Goal: Task Accomplishment & Management: Complete application form

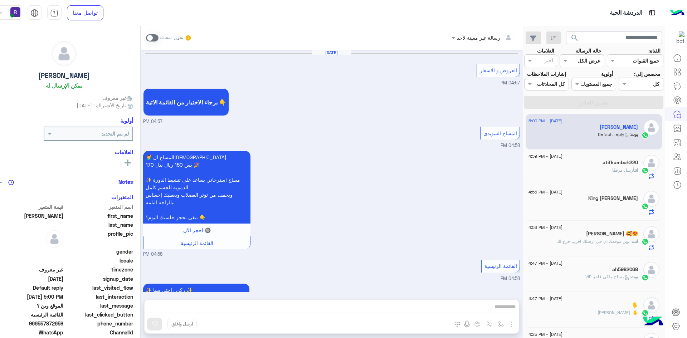
scroll to position [859, 0]
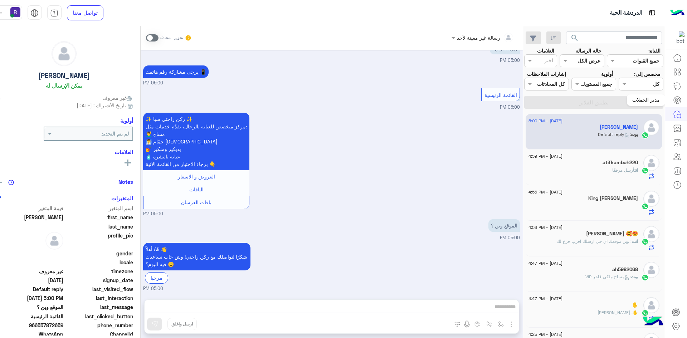
click at [678, 99] on icon at bounding box center [677, 100] width 9 height 9
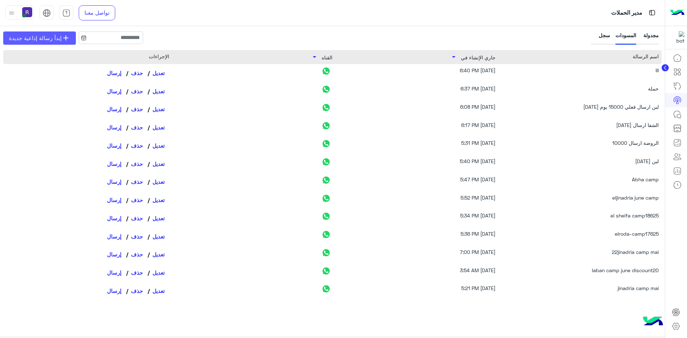
click at [65, 40] on span "add" at bounding box center [66, 38] width 9 height 9
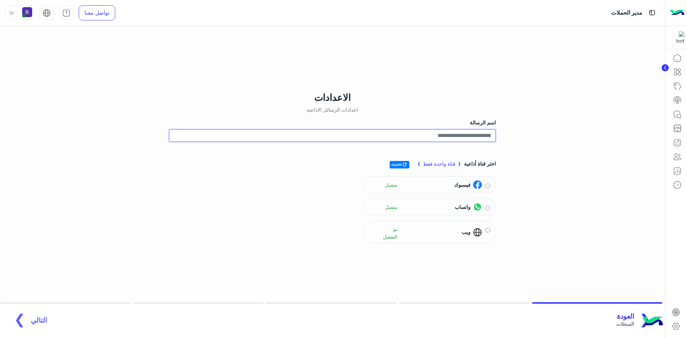
click at [481, 132] on input "اسم الرسالة" at bounding box center [332, 135] width 327 height 13
type input "**********"
click at [493, 206] on div "واتساب متصل" at bounding box center [430, 207] width 132 height 17
click at [31, 320] on span "جمهور" at bounding box center [39, 324] width 16 height 8
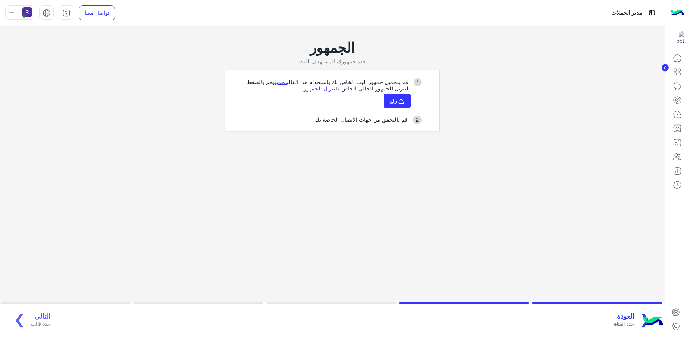
click at [281, 83] on link "تحميل" at bounding box center [281, 82] width 12 height 6
click at [401, 102] on use at bounding box center [401, 101] width 5 height 5
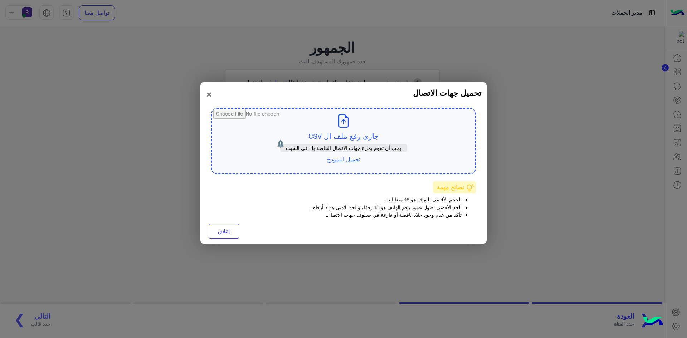
click at [361, 140] on input "file" at bounding box center [343, 141] width 263 height 65
type input "**********"
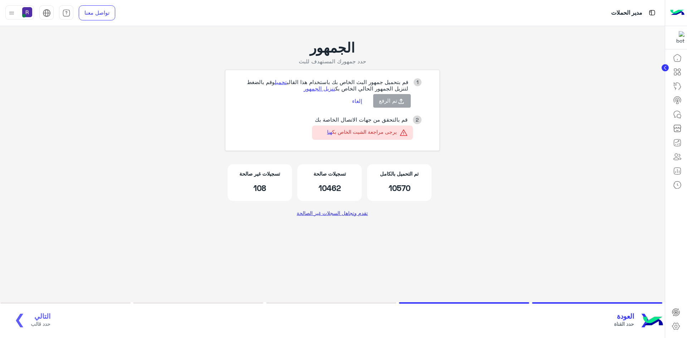
click at [339, 210] on link "تقدم وتجاهل السجلات غير الصالحة" at bounding box center [332, 212] width 77 height 13
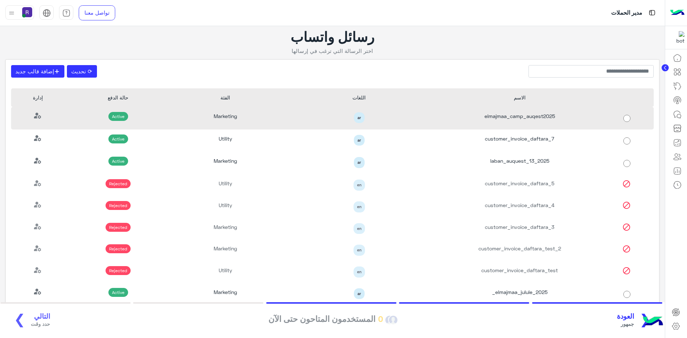
click at [522, 115] on div "elmajmaa_camp_auqest2025" at bounding box center [519, 118] width 161 height 23
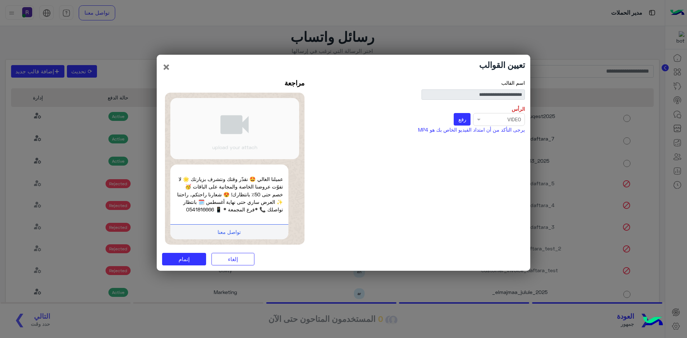
drag, startPoint x: 199, startPoint y: 209, endPoint x: 211, endPoint y: 207, distance: 12.3
click at [211, 207] on p "عميلنا الغالي 🤩 نقدّر وقتك ونتشرف بزيارتك 🌟 لا تفوّت عروضنا الخاصة والمجانية عل…" at bounding box center [229, 194] width 107 height 38
click at [460, 120] on span "رفع" at bounding box center [462, 119] width 8 height 6
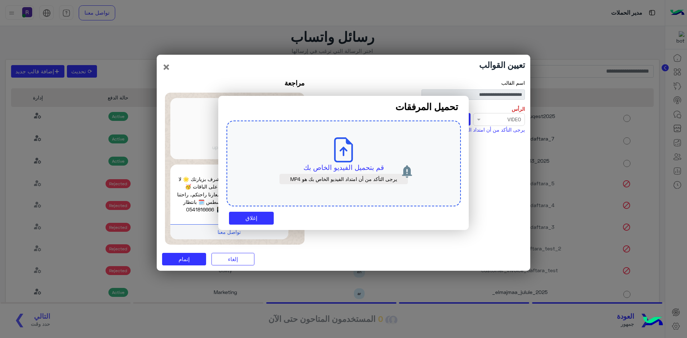
click at [346, 166] on p "قم بتحميل الفيديو الخاص بك" at bounding box center [343, 167] width 201 height 10
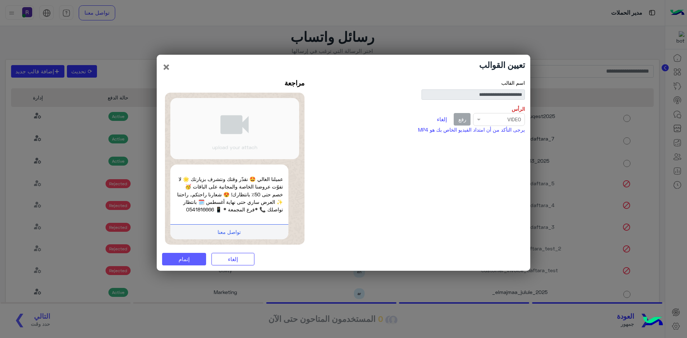
click at [191, 260] on button "إتمام" at bounding box center [184, 259] width 44 height 13
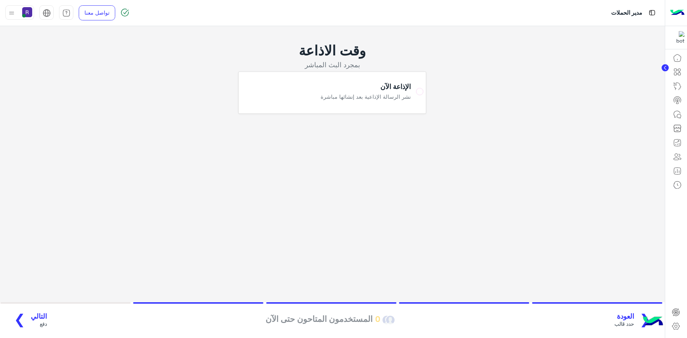
click at [37, 317] on span "التالي" at bounding box center [39, 316] width 16 height 8
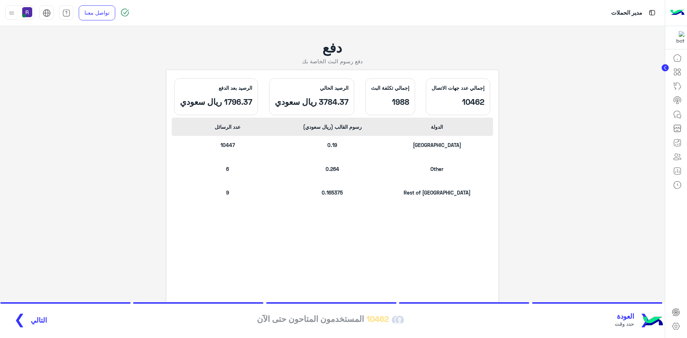
click at [633, 319] on span "العودة" at bounding box center [624, 316] width 19 height 8
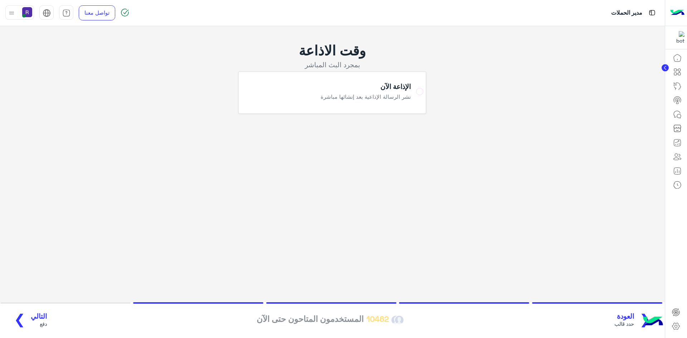
click at [629, 316] on span "العودة" at bounding box center [624, 316] width 20 height 8
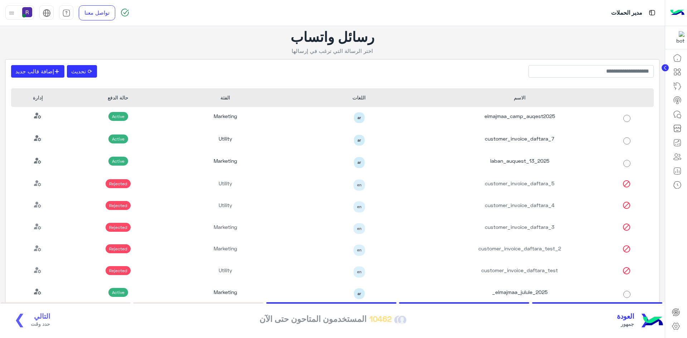
click at [628, 316] on span "العودة" at bounding box center [625, 316] width 17 height 8
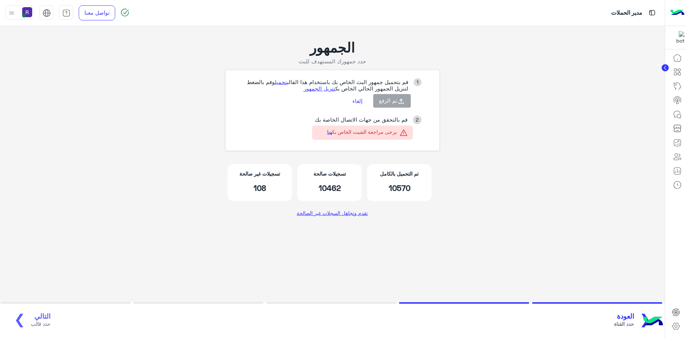
click at [360, 99] on button "إلغاء" at bounding box center [357, 101] width 21 height 12
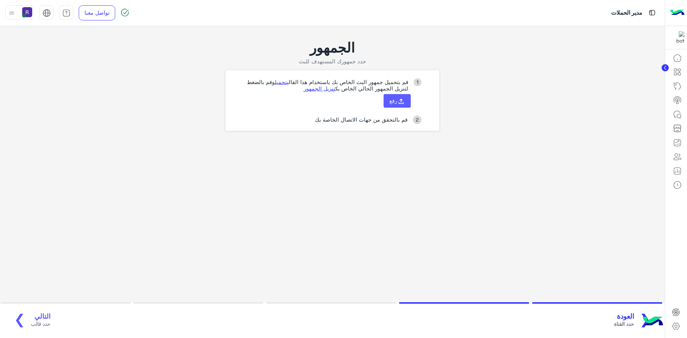
click at [394, 106] on button "رفع" at bounding box center [397, 101] width 27 height 14
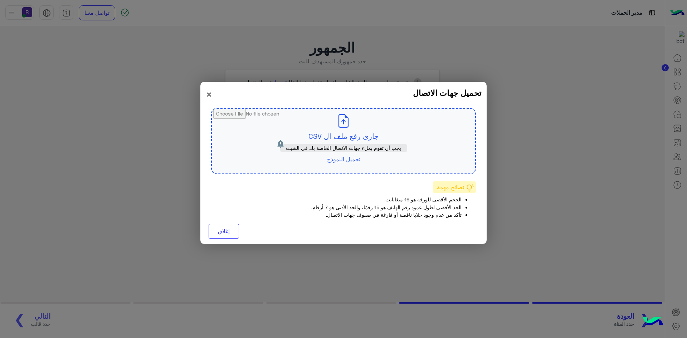
click at [374, 138] on input "file" at bounding box center [343, 141] width 263 height 65
type input "**********"
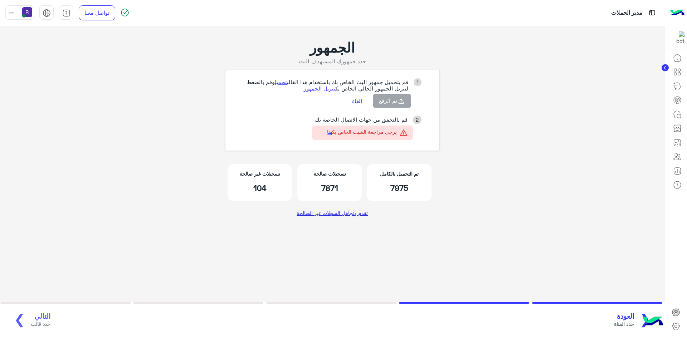
click at [313, 215] on link "تقدم وتجاهل السجلات غير الصالحة" at bounding box center [332, 212] width 77 height 13
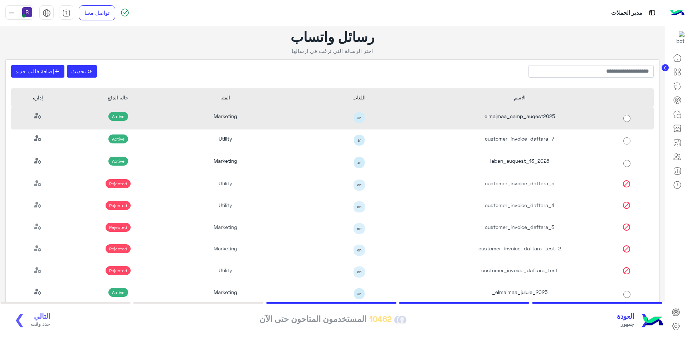
click at [503, 119] on div "elmajmaa_camp_auqest2025" at bounding box center [519, 118] width 161 height 23
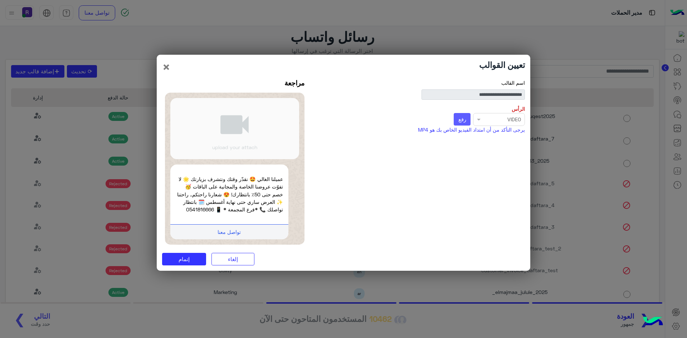
click at [460, 120] on span "رفع" at bounding box center [462, 119] width 8 height 6
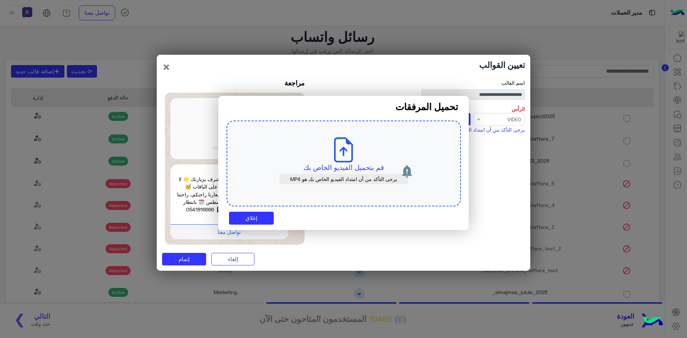
click at [366, 165] on p "قم بتحميل الفيديو الخاص بك" at bounding box center [343, 167] width 201 height 10
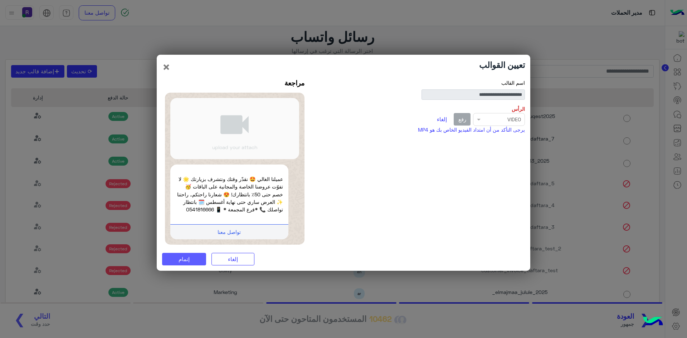
click at [189, 261] on span "إتمام" at bounding box center [184, 259] width 11 height 6
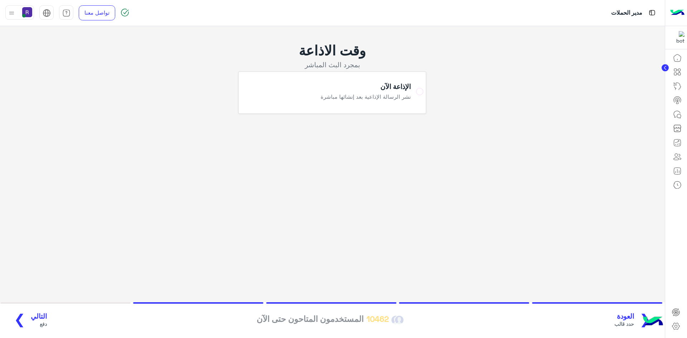
click at [36, 318] on span "التالي" at bounding box center [39, 316] width 16 height 8
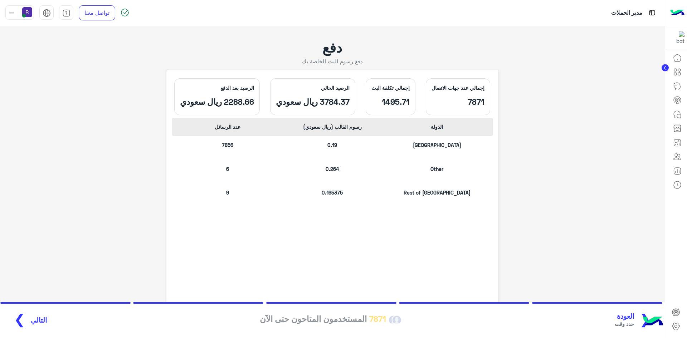
click at [33, 322] on span "التالي" at bounding box center [39, 320] width 16 height 8
